Goal: Task Accomplishment & Management: Use online tool/utility

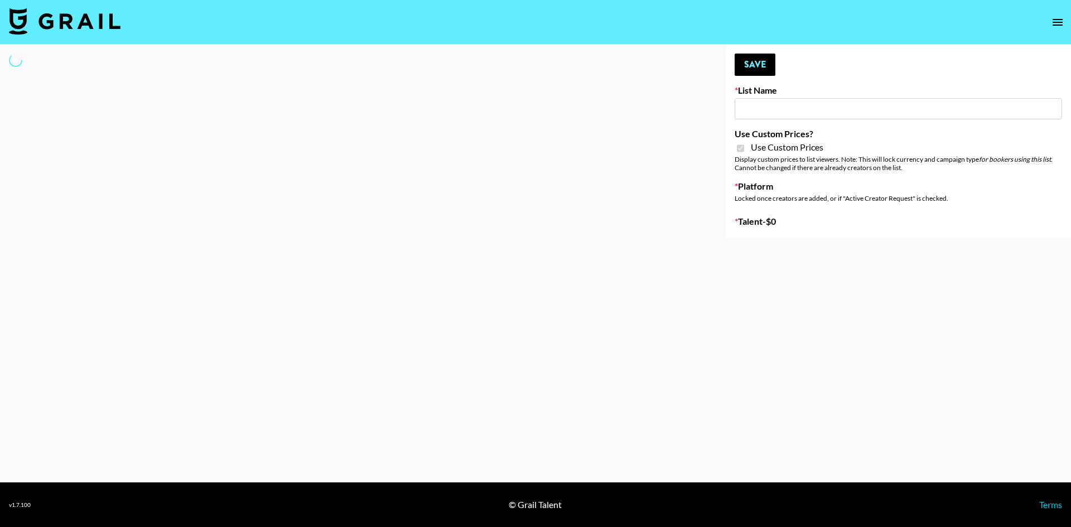
type input "Content Labs for Govee's TV Backlight 3."
checkbox input "true"
select select "Brand"
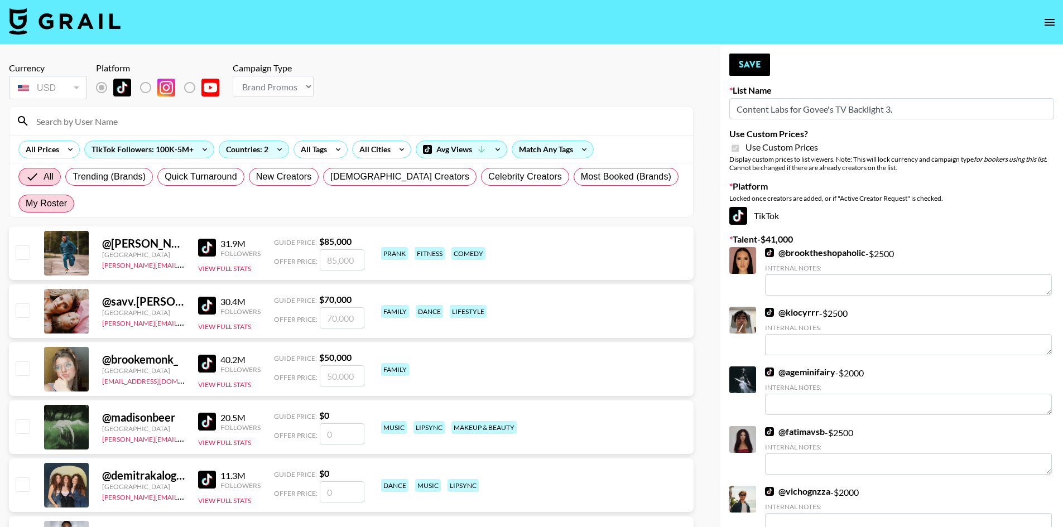
click at [67, 197] on span "My Roster" at bounding box center [46, 203] width 41 height 13
click at [26, 204] on input "My Roster" at bounding box center [26, 204] width 0 height 0
radio input "true"
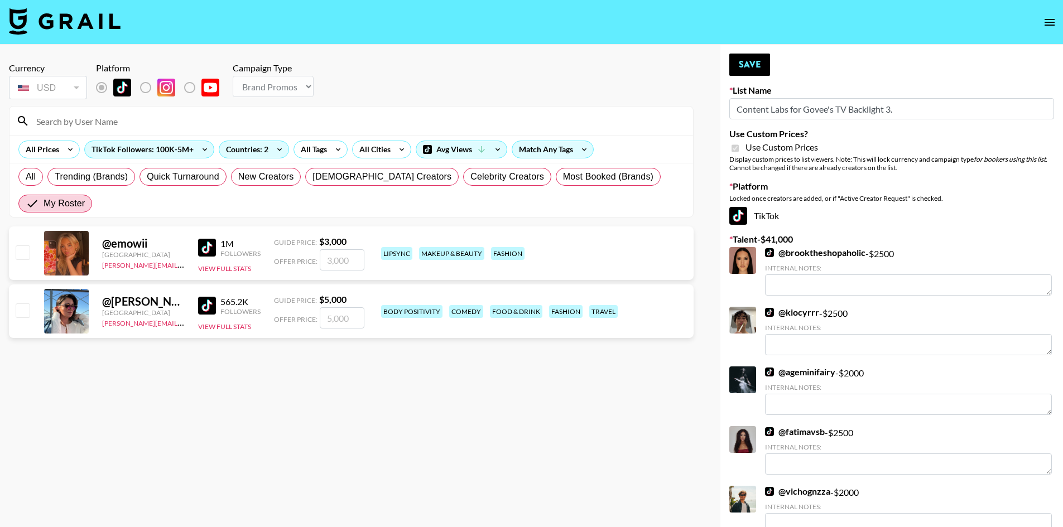
click at [22, 303] on input "checkbox" at bounding box center [22, 309] width 13 height 13
checkbox input "true"
drag, startPoint x: 346, startPoint y: 290, endPoint x: 316, endPoint y: 286, distance: 30.9
click at [316, 307] on div "Offer Price: 5000" at bounding box center [319, 317] width 90 height 21
type input "2000"
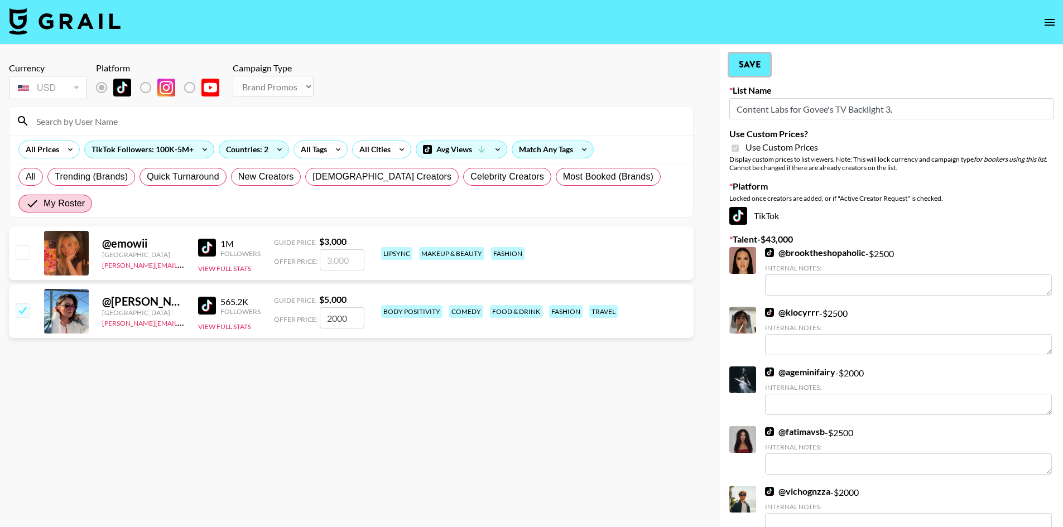
click at [751, 56] on button "Save" at bounding box center [749, 65] width 41 height 22
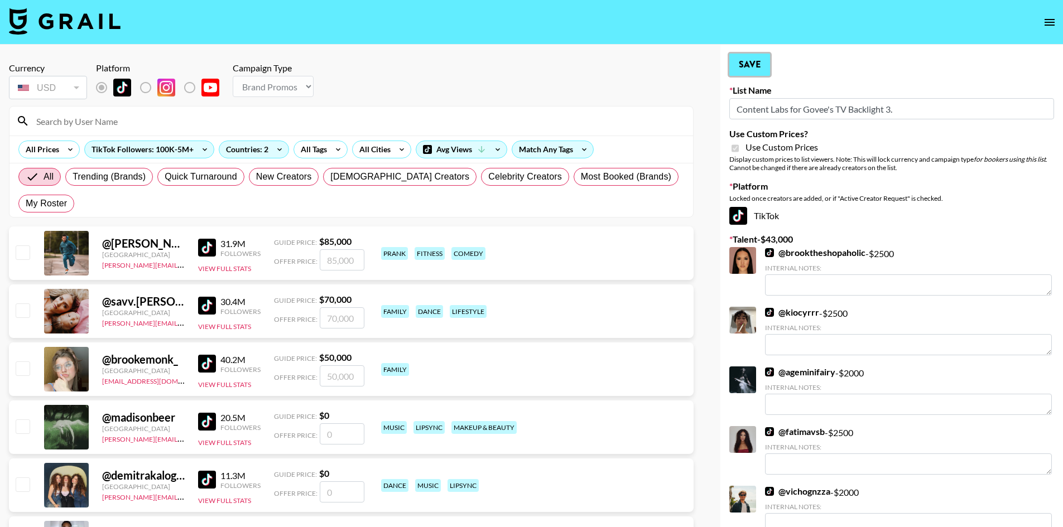
radio input "true"
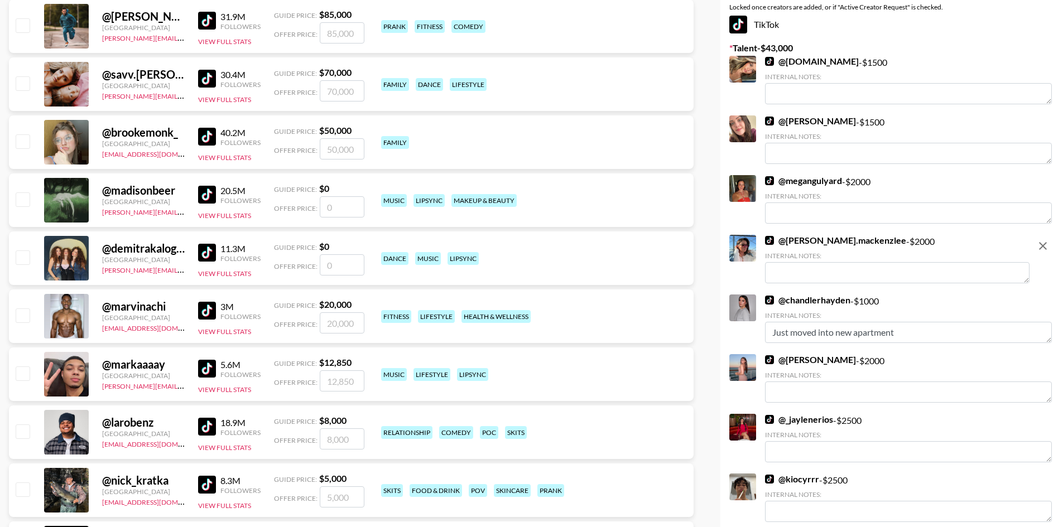
scroll to position [226, 0]
